Goal: Task Accomplishment & Management: Manage account settings

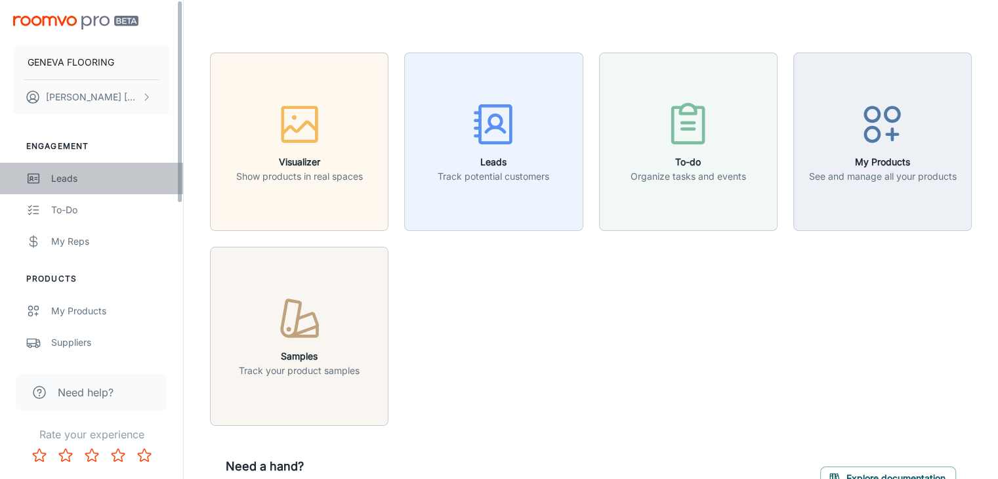
click at [63, 171] on div "Leads" at bounding box center [110, 178] width 119 height 14
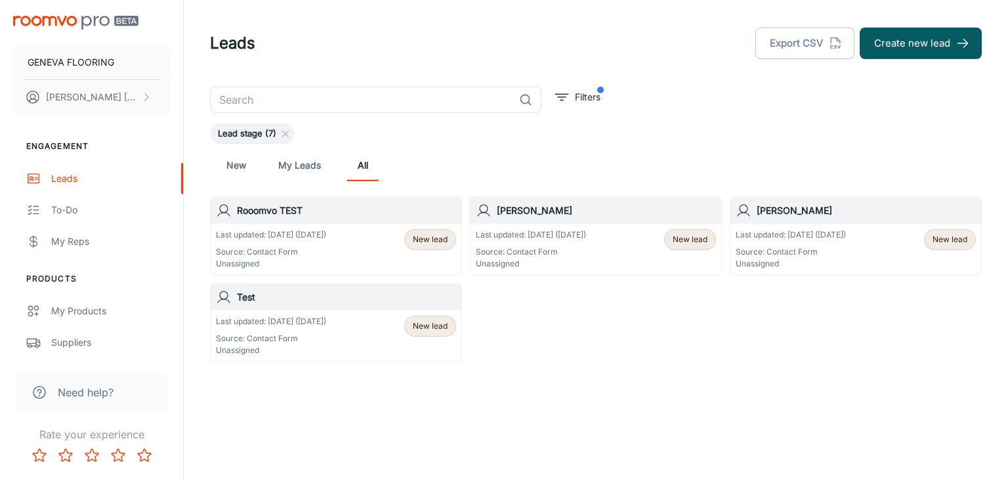
click at [326, 339] on p "Source: Contact Form" at bounding box center [271, 339] width 110 height 12
click at [815, 245] on div "Last updated: [DATE] ([DATE]) Source: Contact Form Unassigned" at bounding box center [791, 249] width 110 height 41
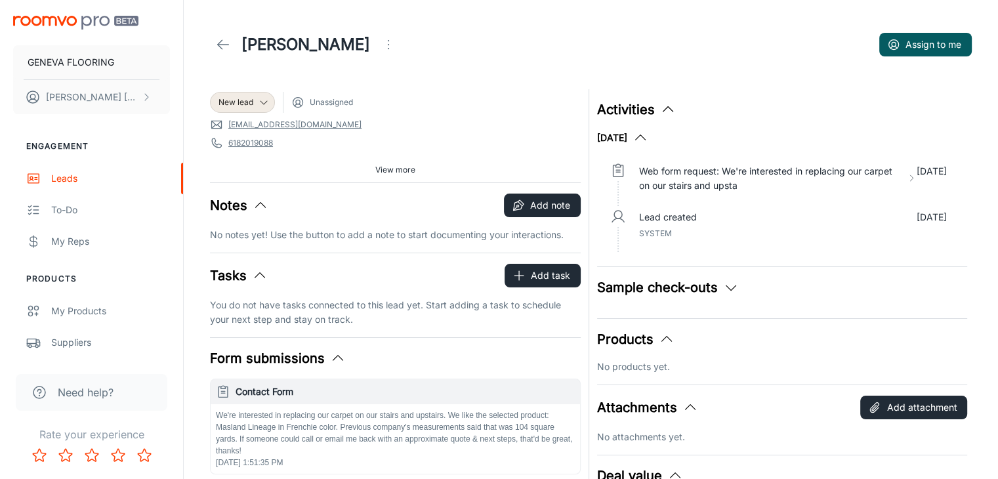
click at [219, 41] on icon at bounding box center [223, 45] width 16 height 16
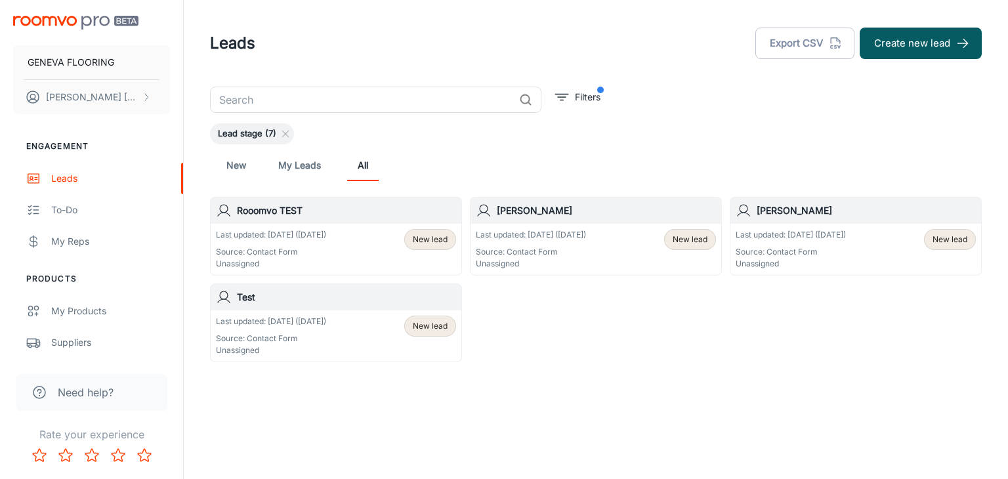
click at [627, 245] on div "Last updated: [DATE] ([DATE]) Source: Contact Form Unassigned New lead" at bounding box center [596, 249] width 240 height 41
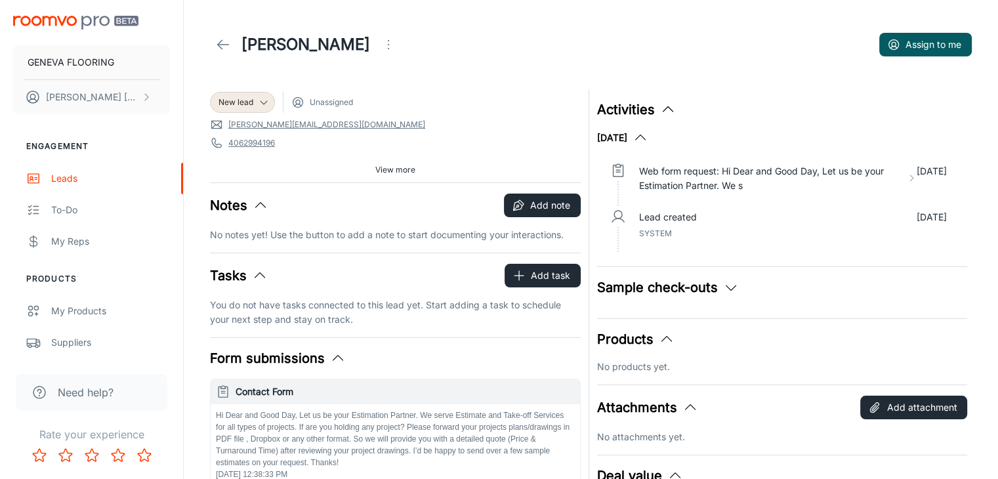
click at [399, 166] on span "View more" at bounding box center [395, 170] width 40 height 12
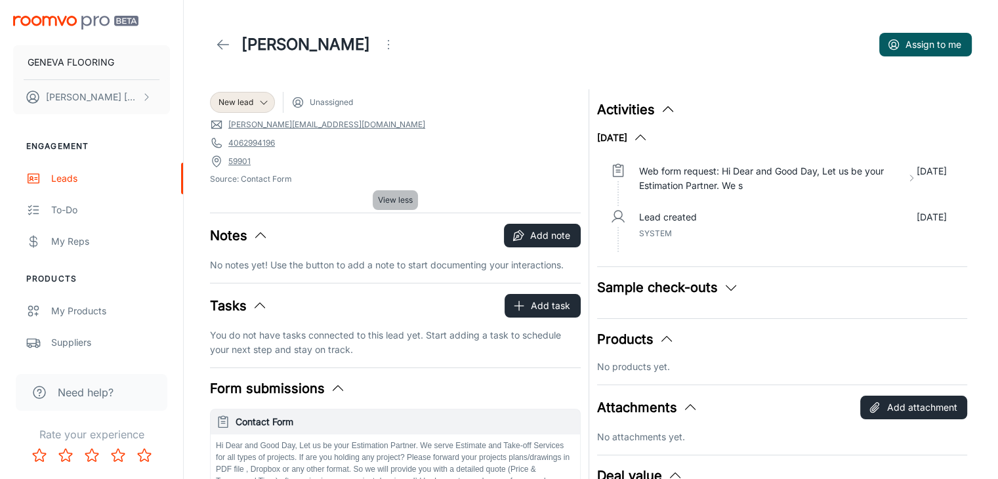
click at [384, 202] on span "View less" at bounding box center [395, 200] width 35 height 12
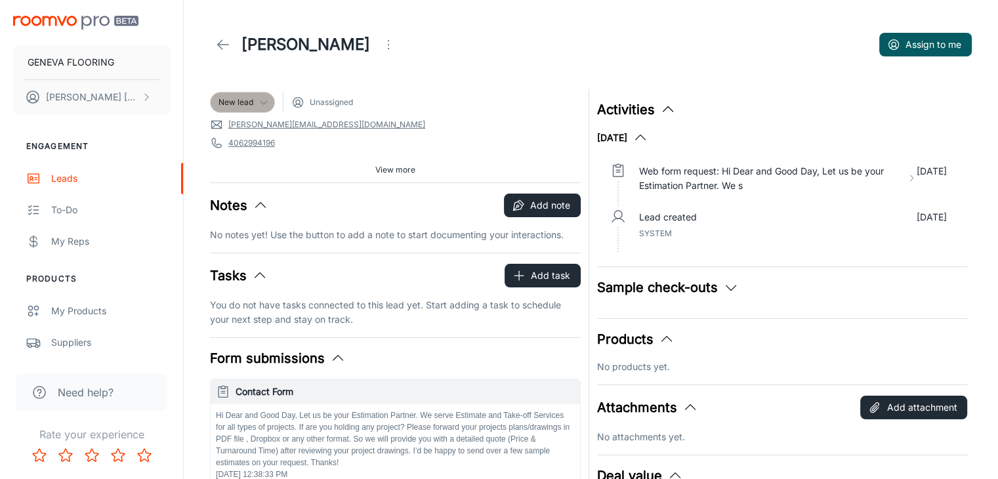
click at [270, 101] on span "New lead" at bounding box center [243, 102] width 64 height 12
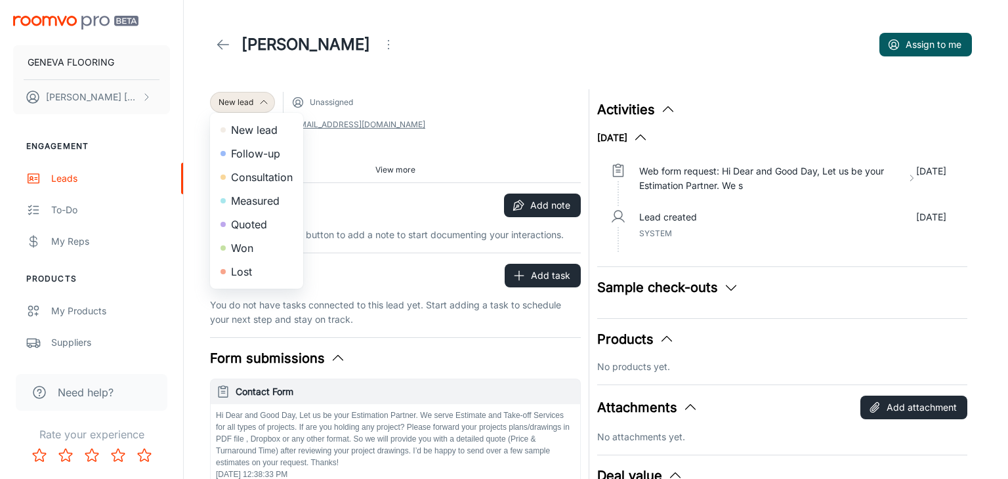
click at [436, 117] on div at bounding box center [504, 239] width 1008 height 479
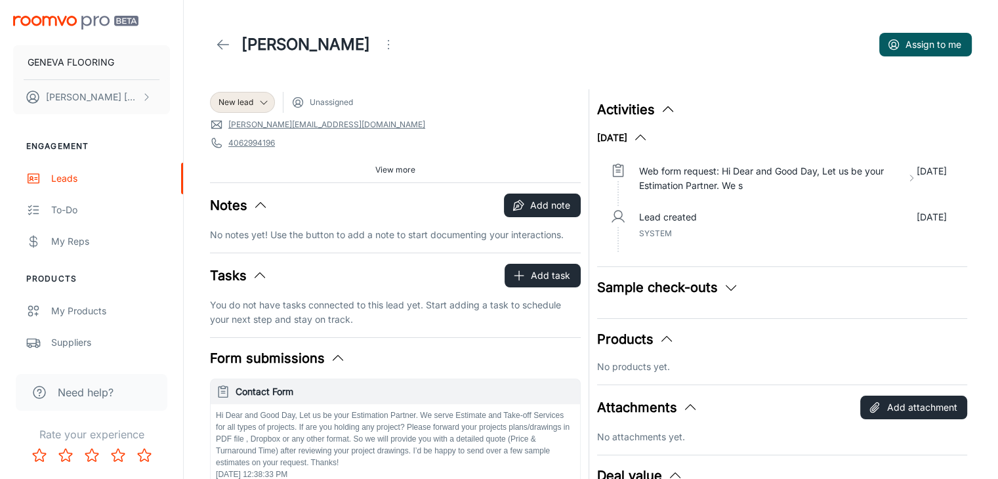
click at [381, 39] on icon "Open menu" at bounding box center [389, 45] width 16 height 16
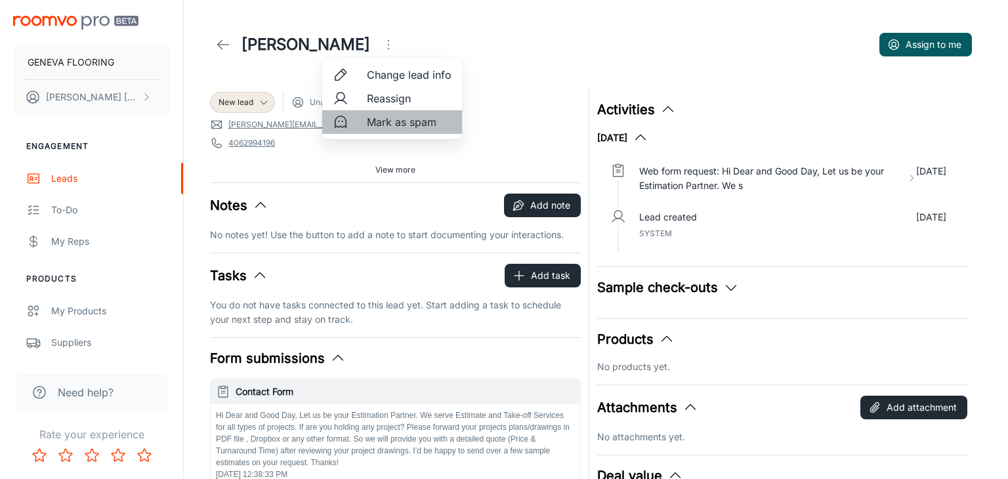
click at [410, 122] on span "Mark as spam" at bounding box center [409, 122] width 85 height 16
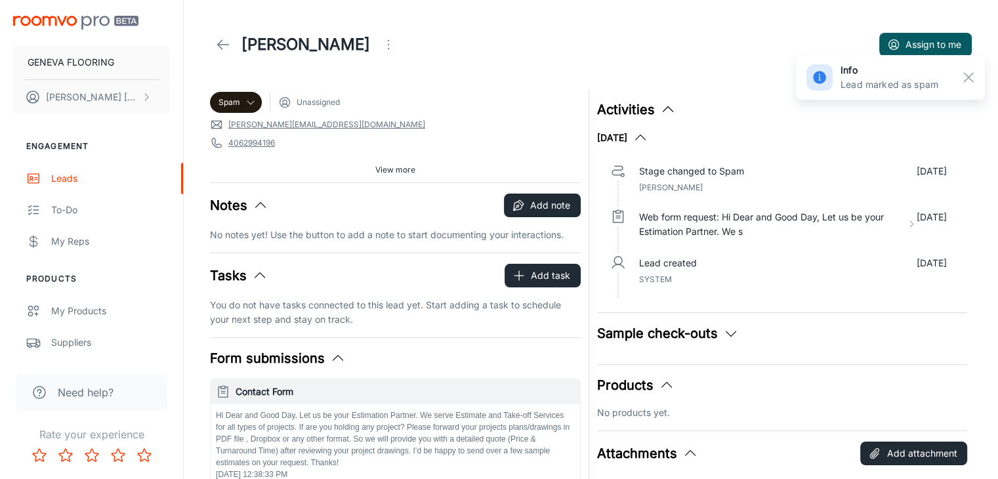
click at [224, 50] on icon at bounding box center [223, 45] width 16 height 16
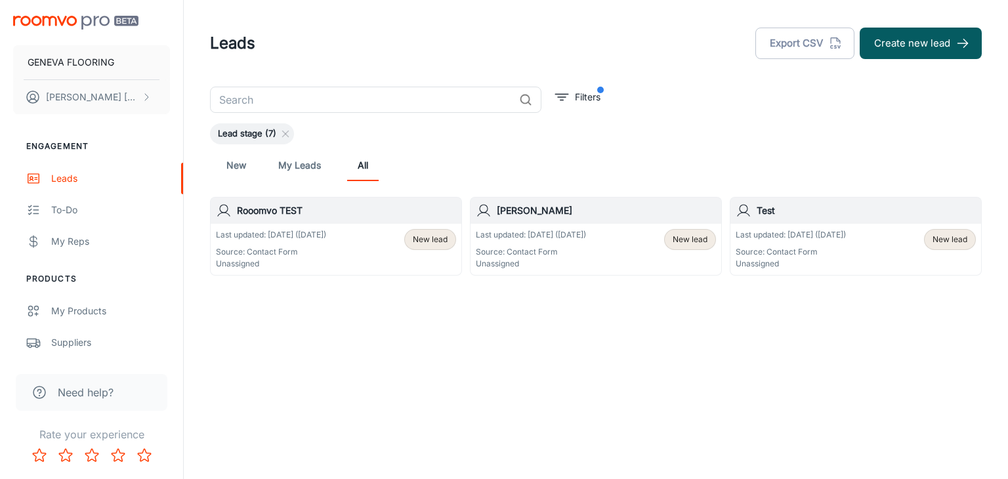
click at [317, 246] on p "Source: Contact Form" at bounding box center [271, 252] width 110 height 12
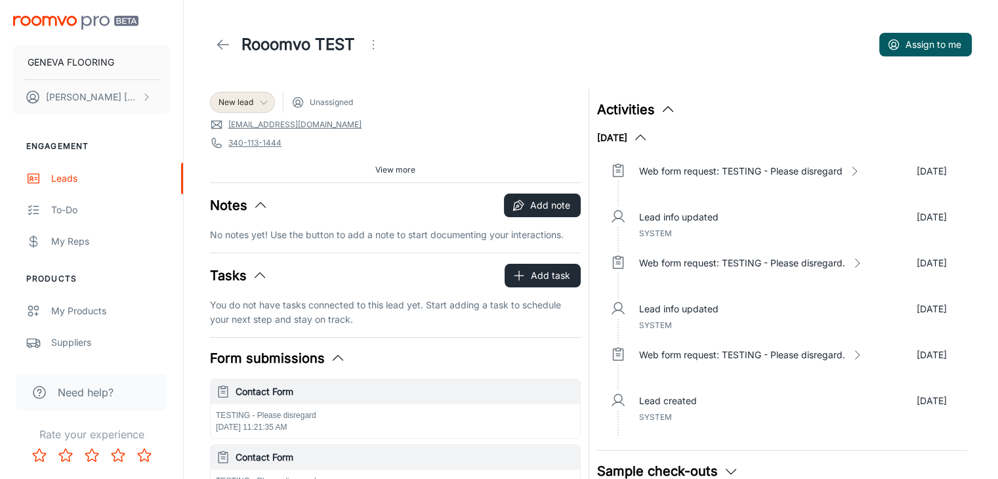
click at [267, 98] on icon at bounding box center [264, 102] width 11 height 11
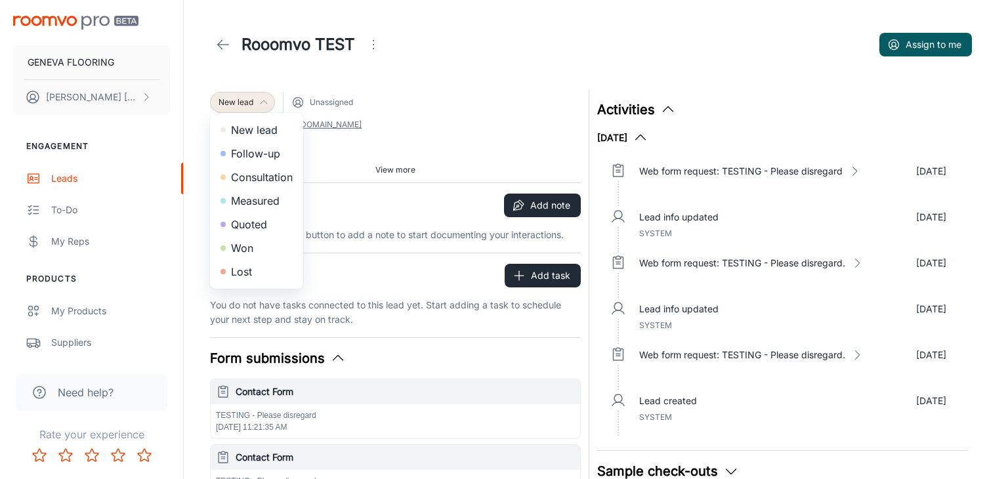
click at [386, 74] on div at bounding box center [504, 239] width 1008 height 479
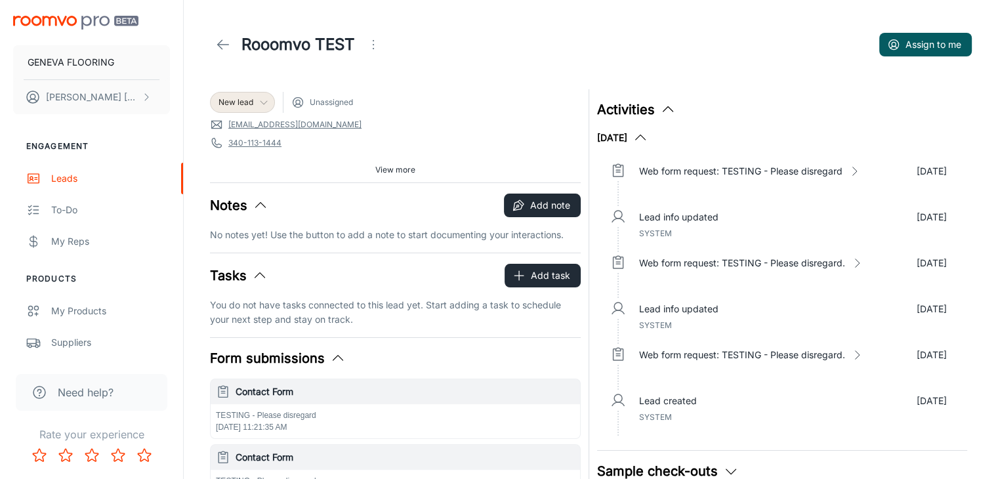
click at [375, 45] on icon "Open menu" at bounding box center [374, 45] width 16 height 16
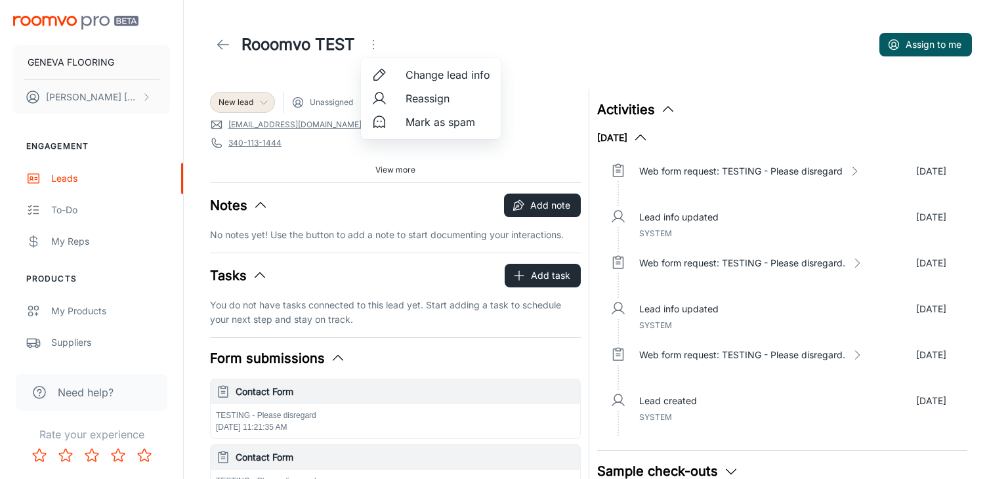
click at [436, 82] on span "Change lead info" at bounding box center [448, 75] width 85 height 16
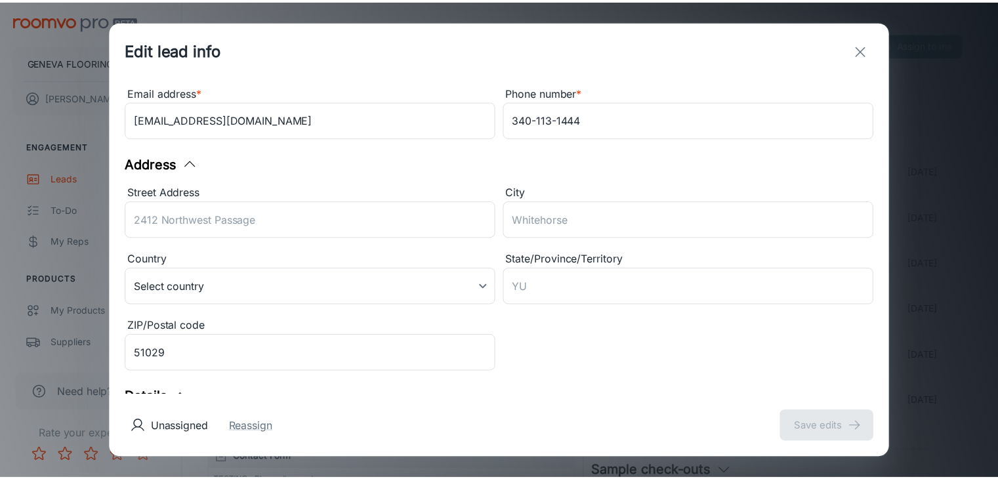
scroll to position [215, 0]
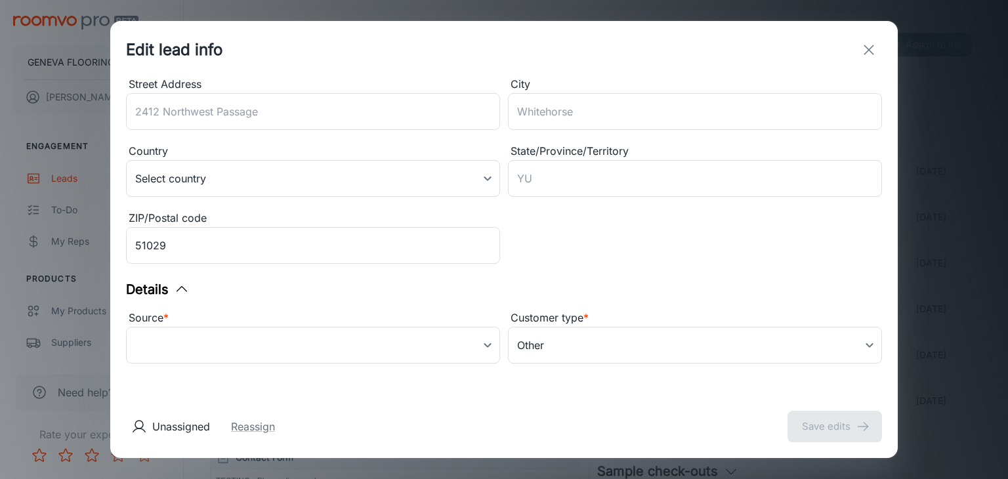
click at [862, 42] on icon "exit" at bounding box center [869, 50] width 16 height 16
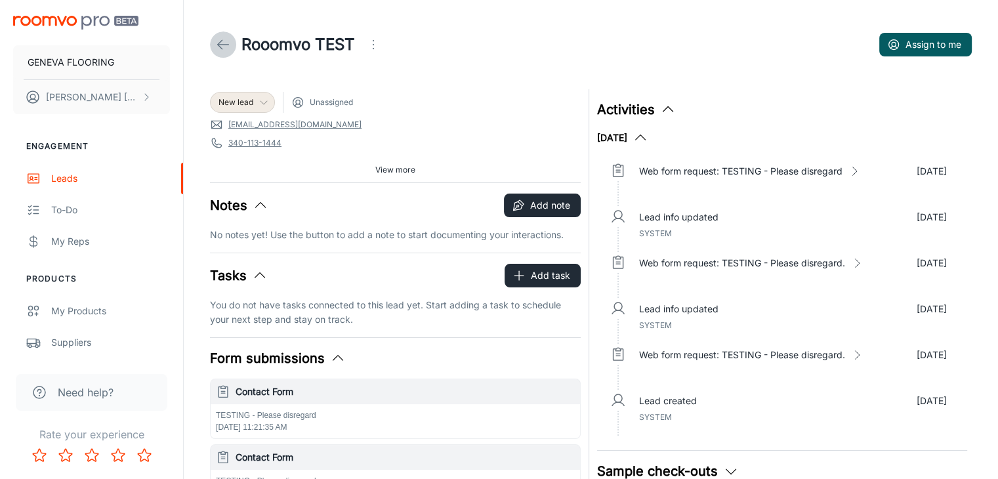
click at [218, 35] on link at bounding box center [223, 45] width 26 height 26
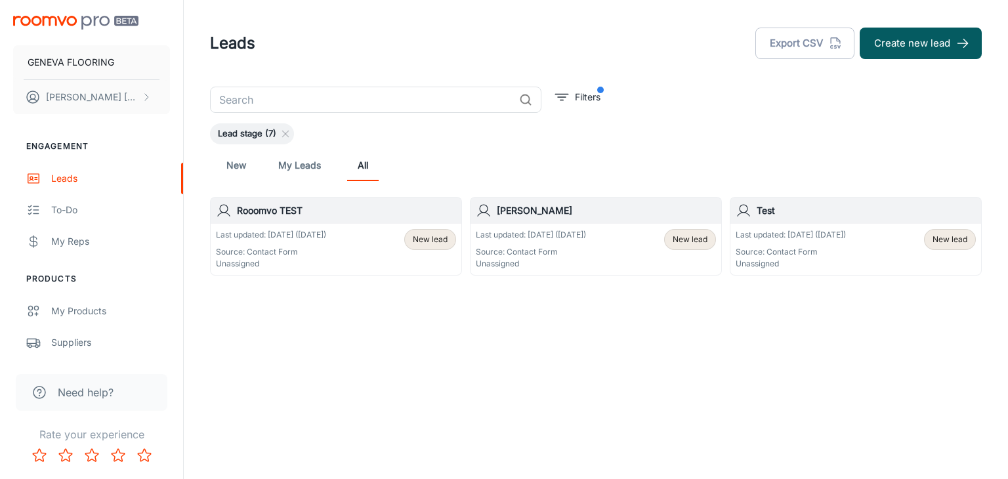
click at [533, 242] on div "Last updated: [DATE] ([DATE]) Source: Contact Form Unassigned" at bounding box center [531, 249] width 110 height 41
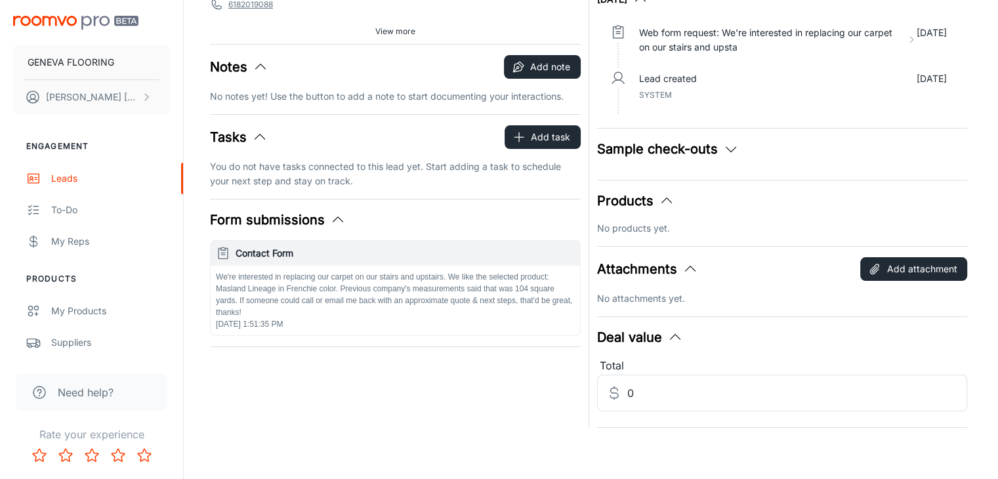
scroll to position [139, 0]
click at [322, 211] on button "Form submissions" at bounding box center [278, 219] width 136 height 20
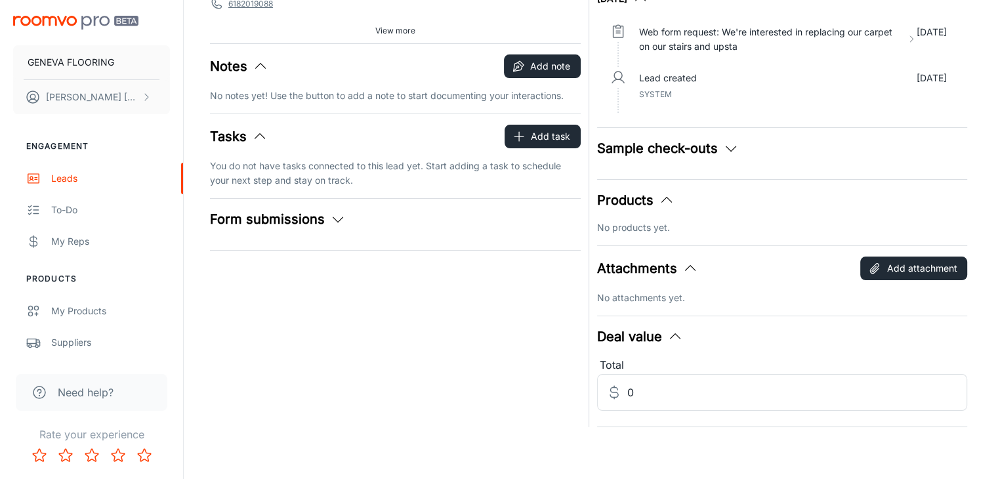
click at [334, 217] on icon "button" at bounding box center [338, 219] width 16 height 16
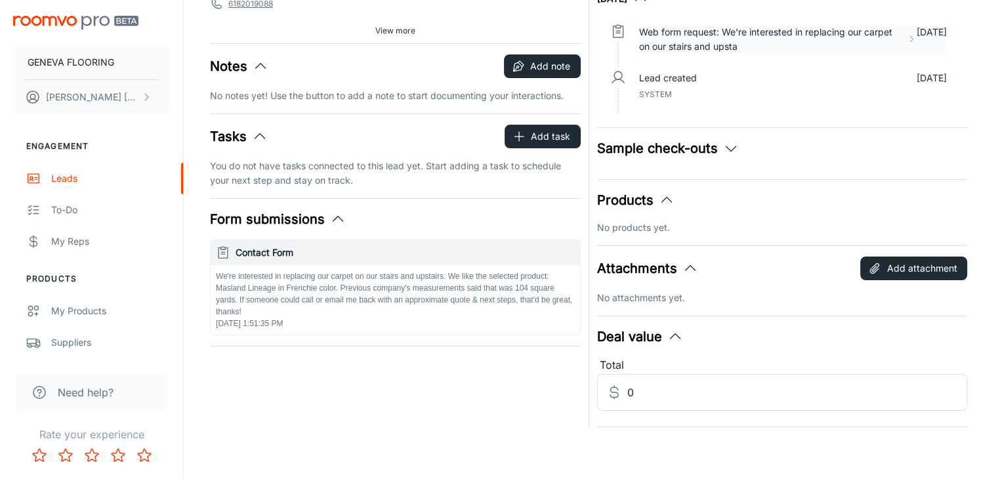
click at [709, 43] on p "Web form request: We're interested in replacing our carpet on our stairs and up…" at bounding box center [770, 39] width 263 height 29
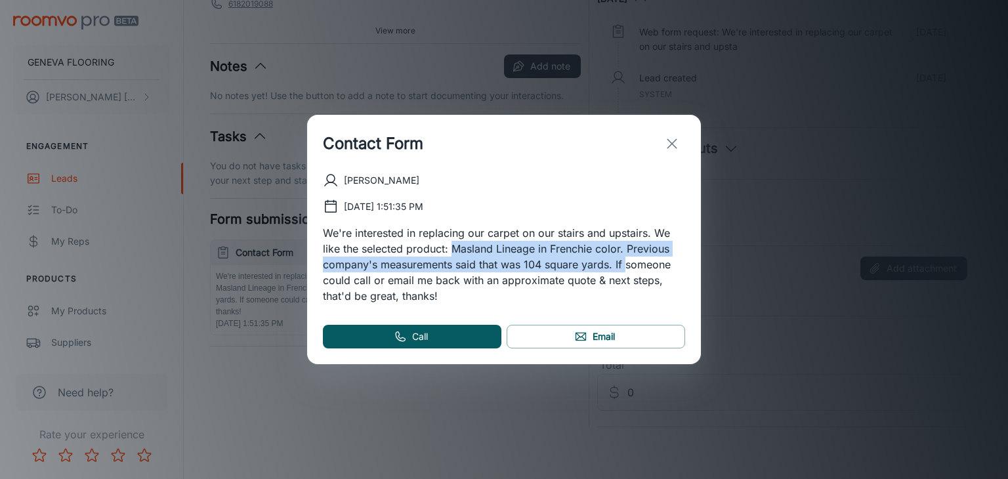
drag, startPoint x: 451, startPoint y: 245, endPoint x: 625, endPoint y: 250, distance: 174.0
click at [625, 255] on p "We're interested in replacing our carpet on our stairs and upstairs. We like th…" at bounding box center [504, 264] width 362 height 79
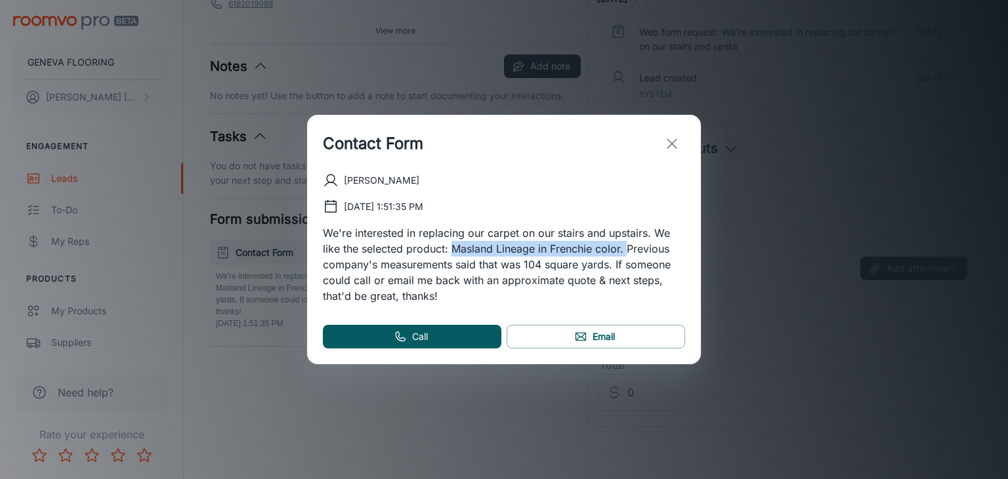
click at [622, 249] on p "We're interested in replacing our carpet on our stairs and upstairs. We like th…" at bounding box center [504, 264] width 362 height 79
drag, startPoint x: 619, startPoint y: 245, endPoint x: 453, endPoint y: 253, distance: 166.3
click at [453, 253] on p "We're interested in replacing our carpet on our stairs and upstairs. We like th…" at bounding box center [504, 264] width 362 height 79
copy p "Masland Lineage in Frenchie color"
click at [675, 140] on icon "exit" at bounding box center [672, 144] width 16 height 16
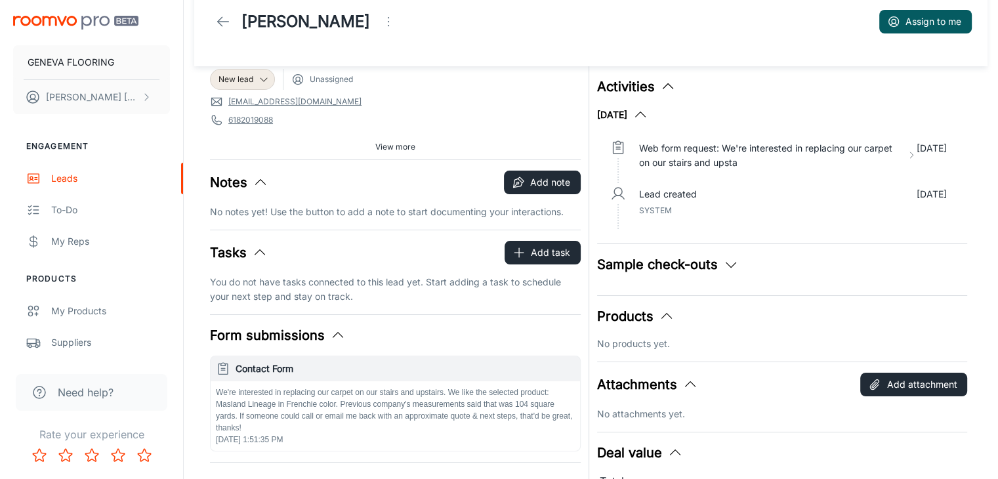
scroll to position [8, 0]
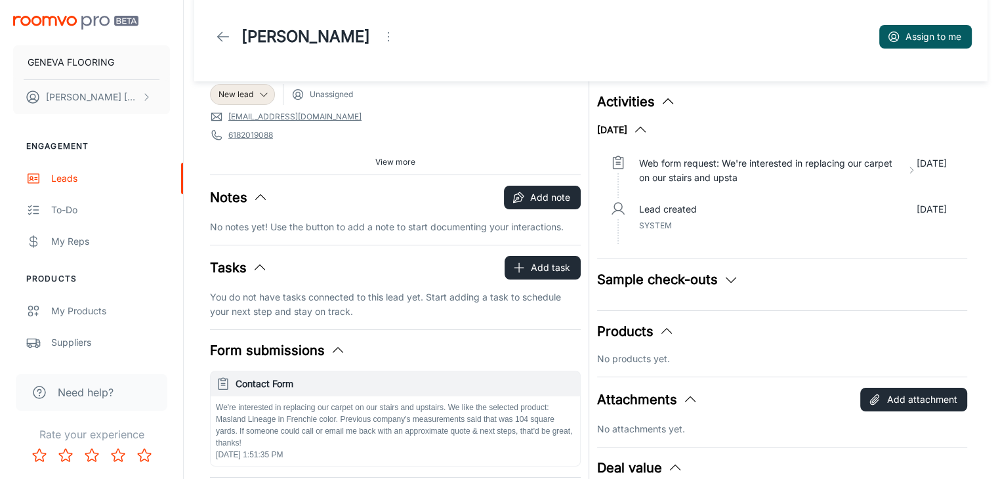
click at [398, 168] on button "View more" at bounding box center [395, 162] width 51 height 20
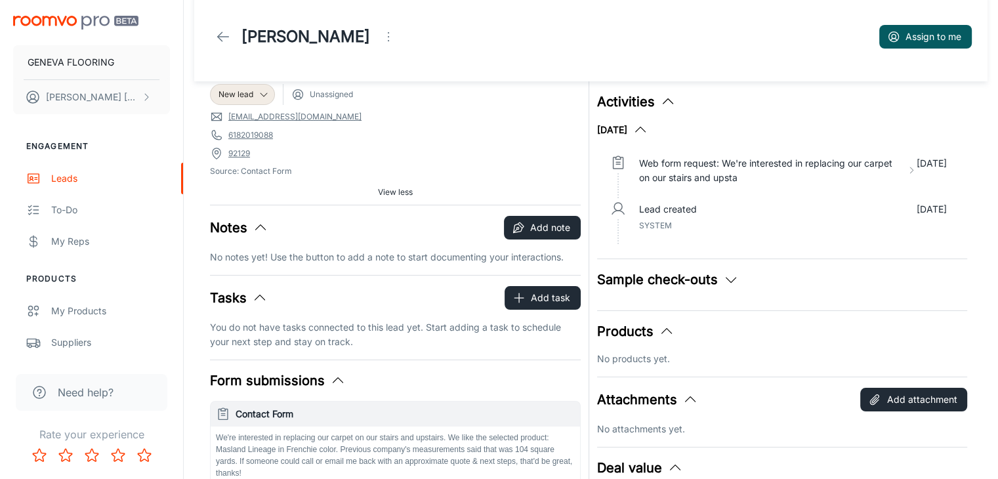
click at [341, 95] on span "Unassigned" at bounding box center [331, 95] width 43 height 12
click at [314, 94] on span "Unassigned" at bounding box center [331, 95] width 43 height 12
click at [381, 41] on icon "Open menu" at bounding box center [389, 37] width 16 height 16
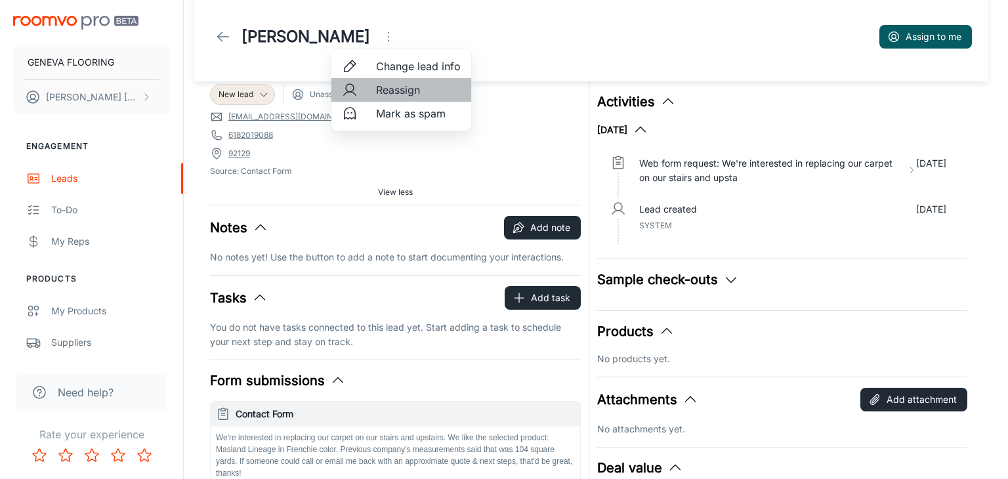
click at [392, 93] on span "Reassign" at bounding box center [418, 90] width 85 height 16
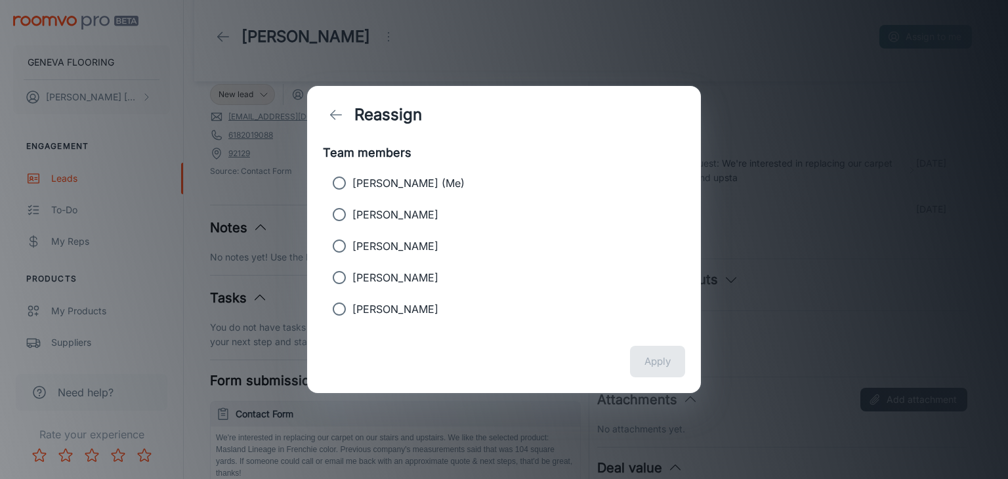
click at [448, 58] on div "Reassign Team members [PERSON_NAME] (Me) [PERSON_NAME] [PERSON_NAME] [PERSON_NA…" at bounding box center [504, 239] width 1008 height 479
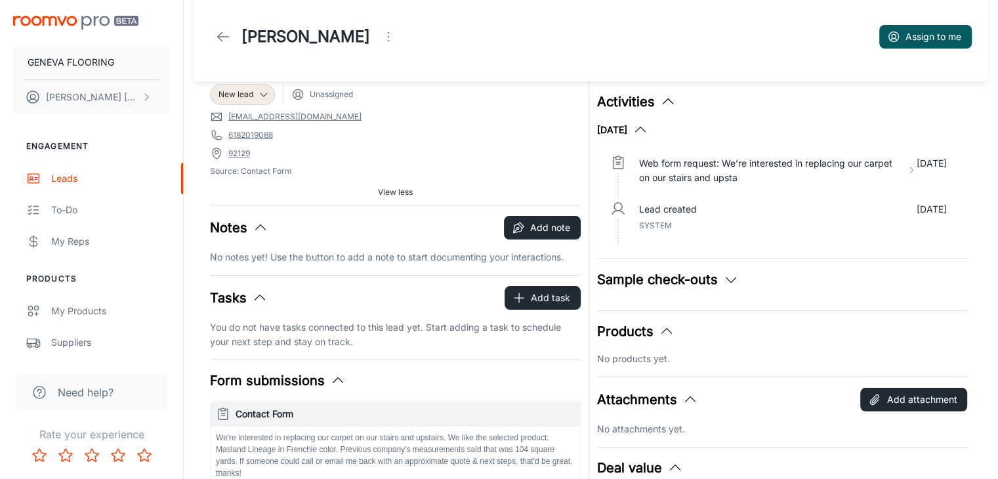
click at [397, 33] on div "[PERSON_NAME] Assign to me" at bounding box center [591, 36] width 762 height 37
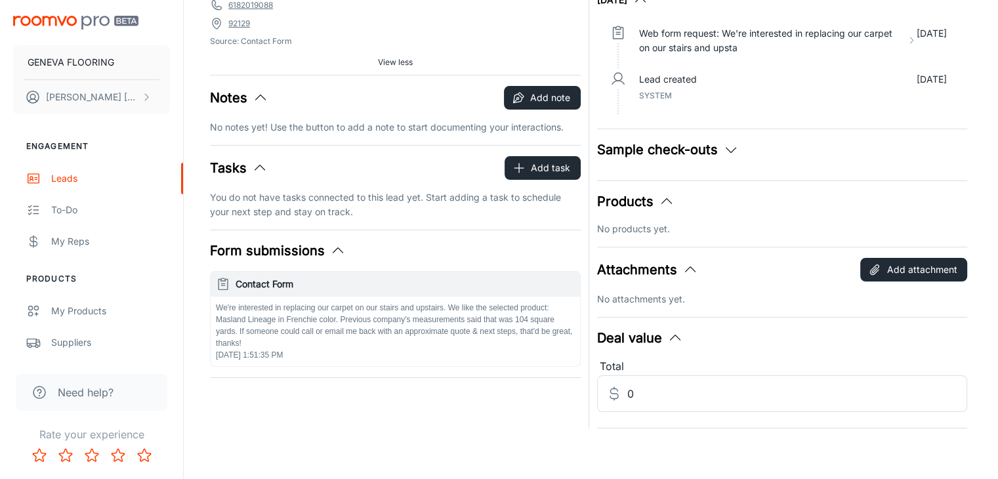
scroll to position [139, 0]
